Goal: Find specific page/section: Find specific page/section

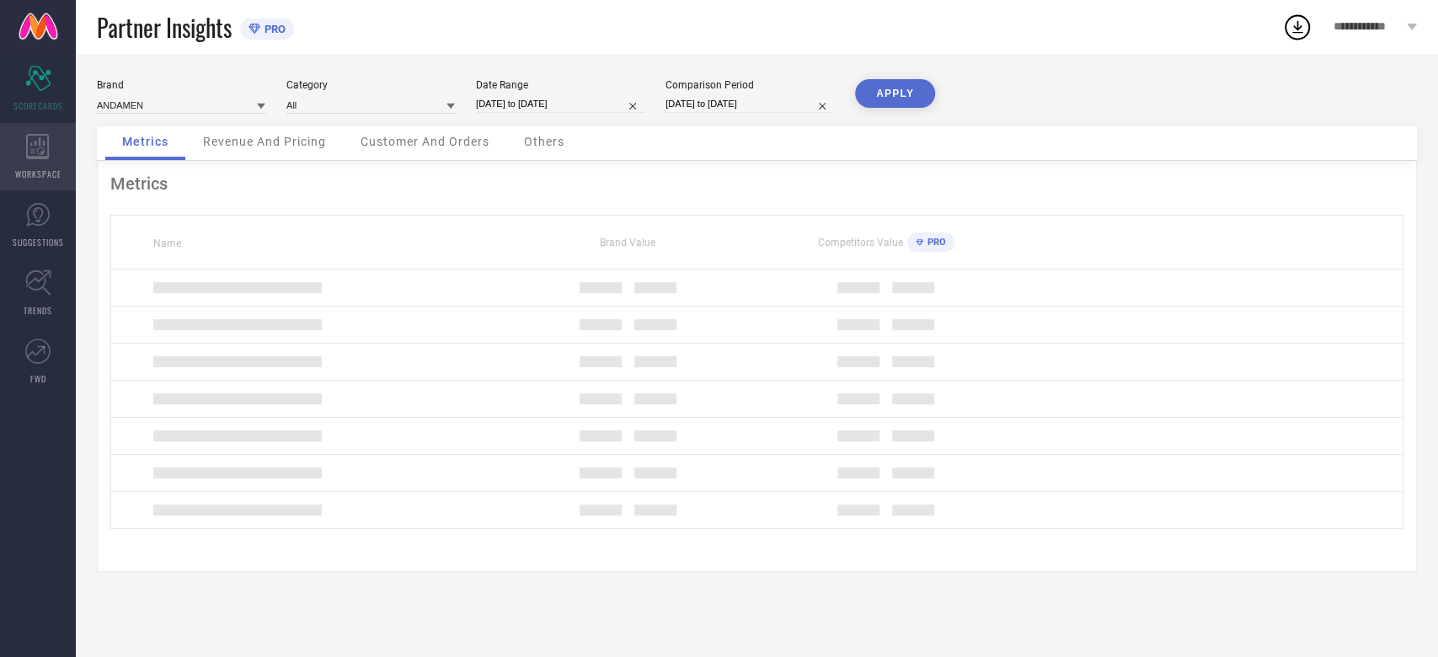
click at [23, 157] on div "WORKSPACE" at bounding box center [38, 156] width 76 height 67
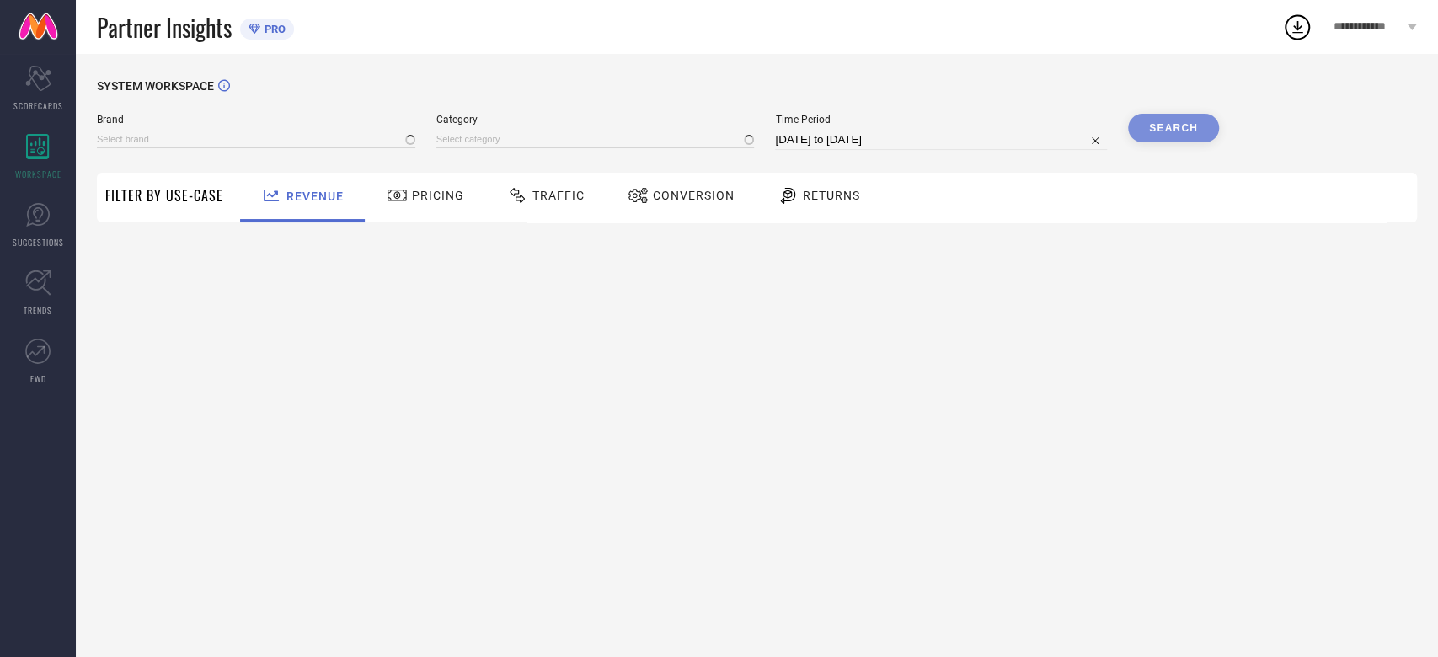
type input "ANDAMEN"
type input "All"
click at [675, 214] on div "Conversion" at bounding box center [680, 198] width 149 height 50
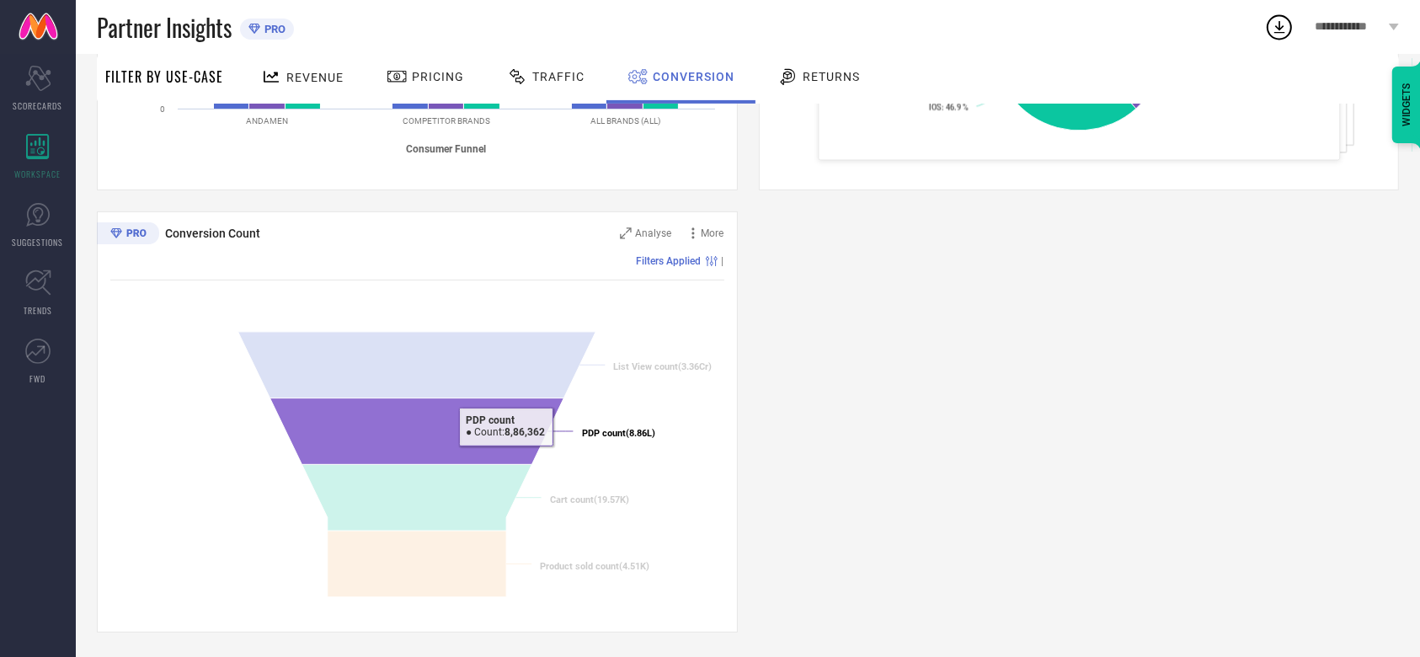
scroll to position [520, 0]
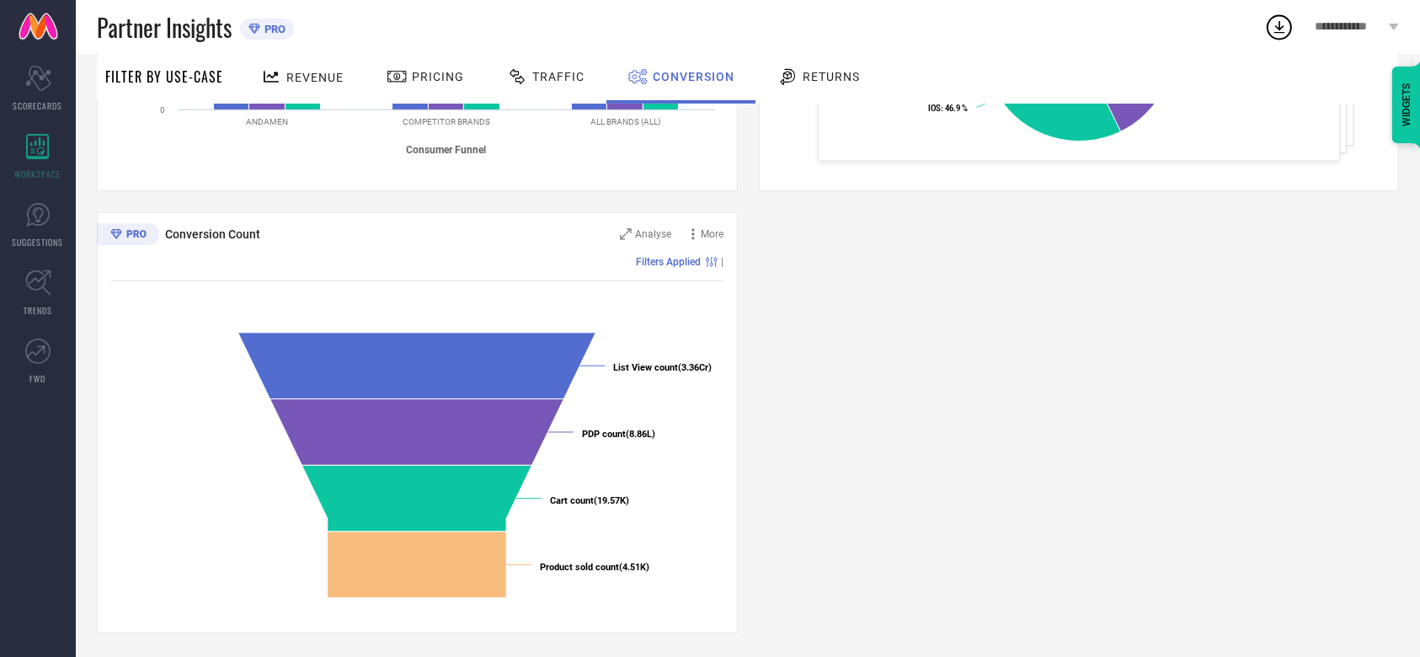
click at [952, 406] on div "Conversion Ratios Analyse More Filters Applied | Created with Highcharts 9.3.3 …" at bounding box center [748, 201] width 1302 height 863
